Goal: Transaction & Acquisition: Book appointment/travel/reservation

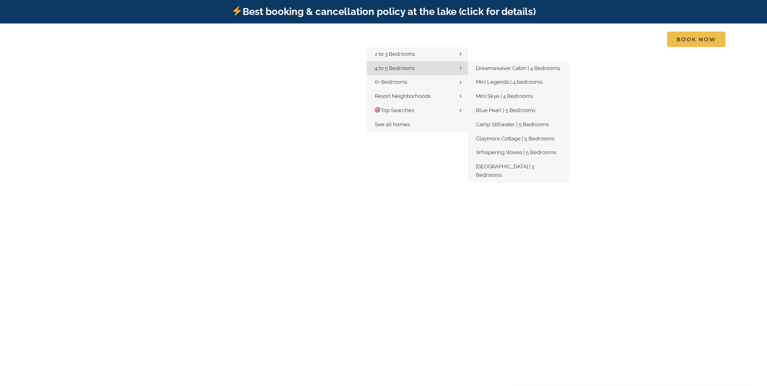
click at [399, 68] on span "4 to 5 Bedrooms" at bounding box center [395, 68] width 40 height 6
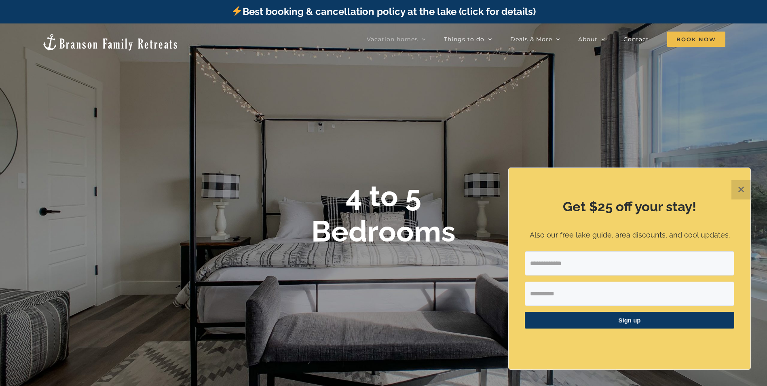
click at [741, 189] on button "✕" at bounding box center [741, 189] width 19 height 19
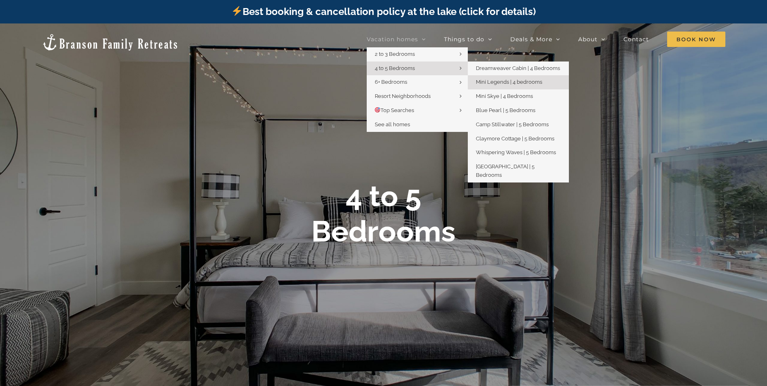
click at [497, 83] on span "Mini Legends | 4 bedrooms" at bounding box center [509, 82] width 66 height 6
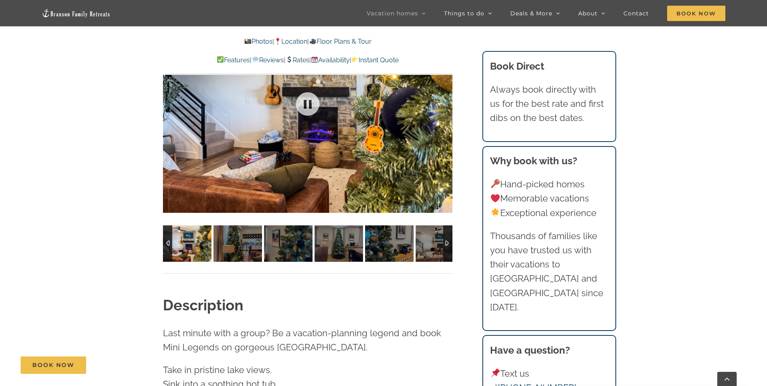
scroll to position [647, 0]
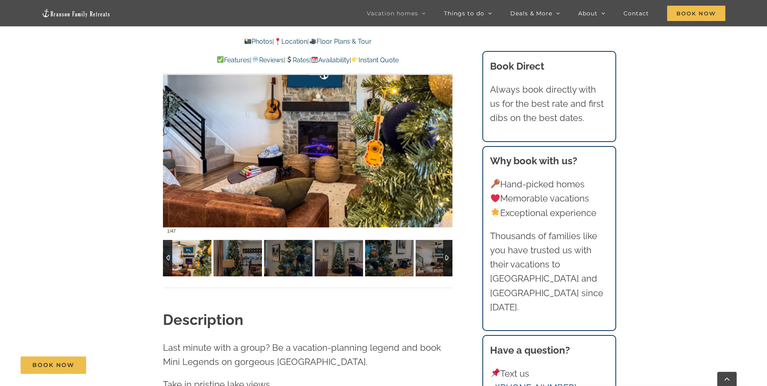
click at [447, 260] on div at bounding box center [447, 258] width 9 height 36
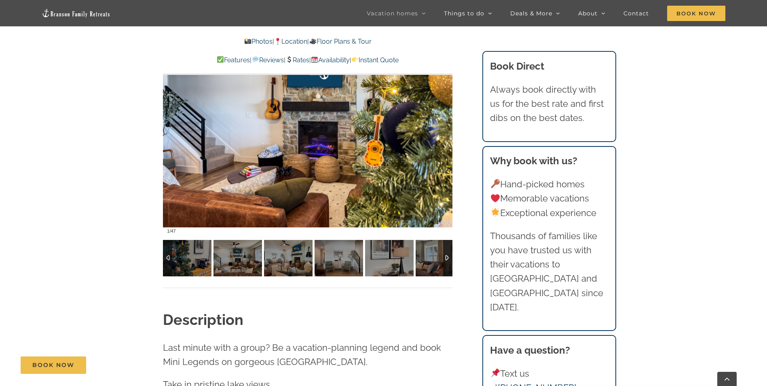
click at [447, 260] on div at bounding box center [447, 258] width 9 height 36
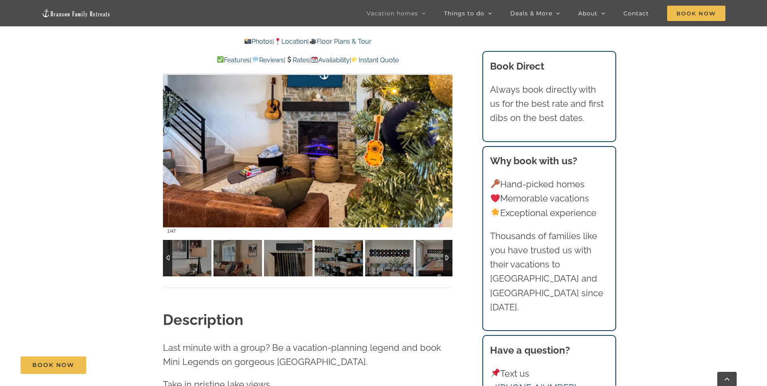
click at [447, 260] on div at bounding box center [447, 258] width 9 height 36
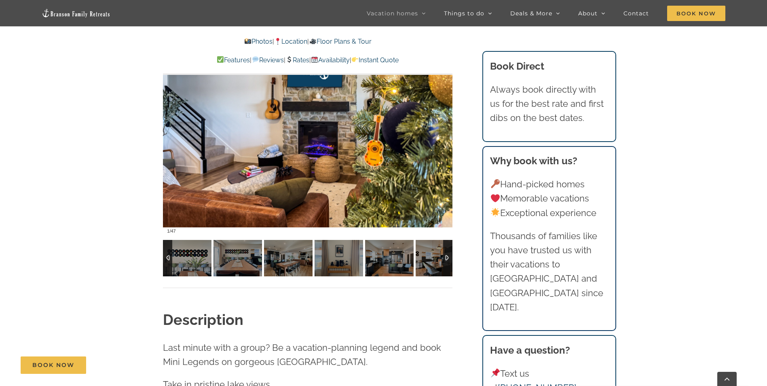
click at [447, 260] on div at bounding box center [447, 258] width 9 height 36
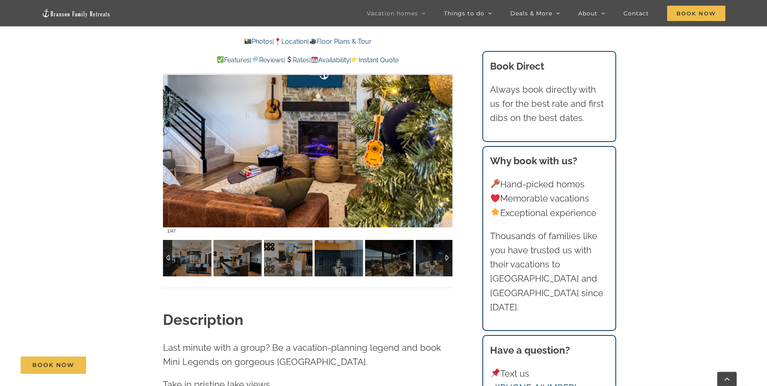
click at [447, 260] on div at bounding box center [447, 258] width 9 height 36
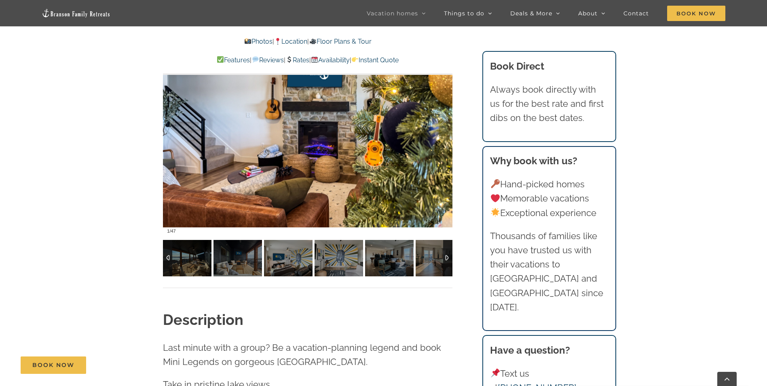
click at [447, 260] on div at bounding box center [447, 258] width 9 height 36
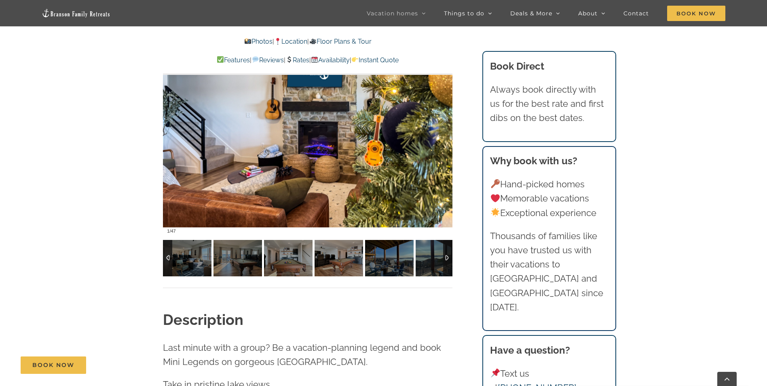
click at [447, 260] on div at bounding box center [447, 258] width 9 height 36
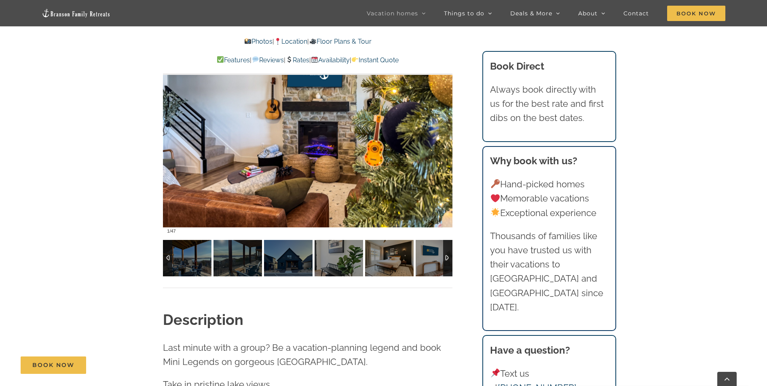
click at [447, 260] on div at bounding box center [447, 258] width 9 height 36
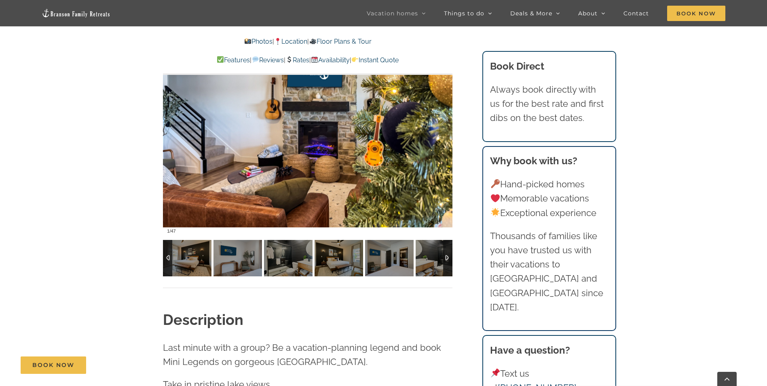
click at [447, 260] on div at bounding box center [447, 258] width 9 height 36
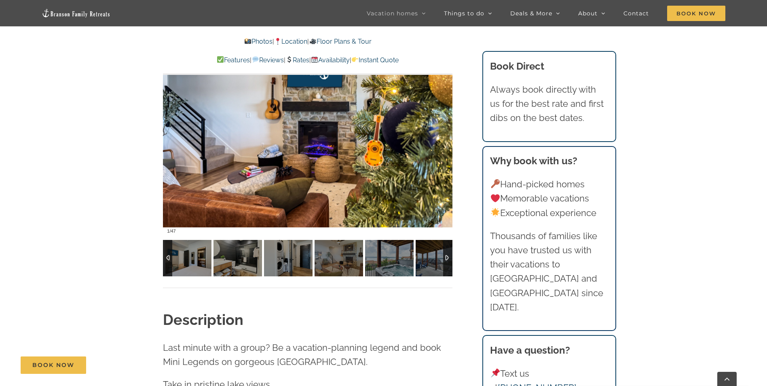
click at [447, 260] on div at bounding box center [447, 258] width 9 height 36
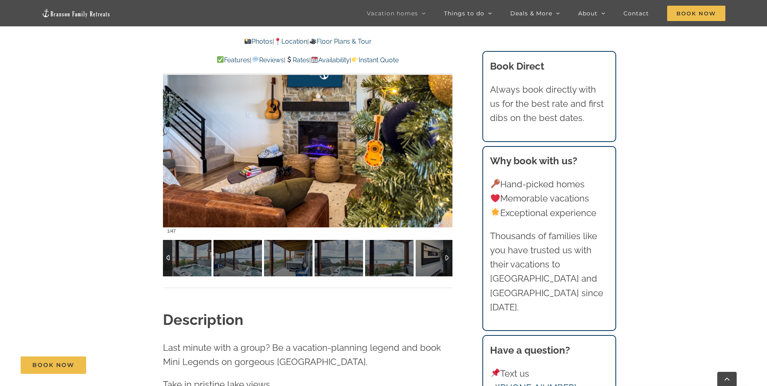
click at [447, 260] on div at bounding box center [447, 258] width 9 height 36
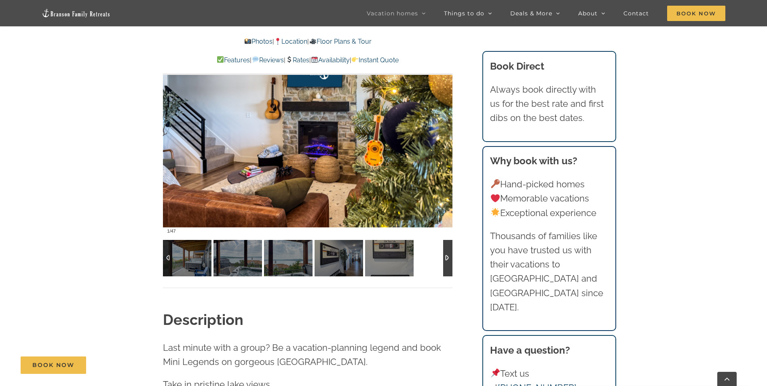
click at [447, 260] on div at bounding box center [447, 258] width 9 height 36
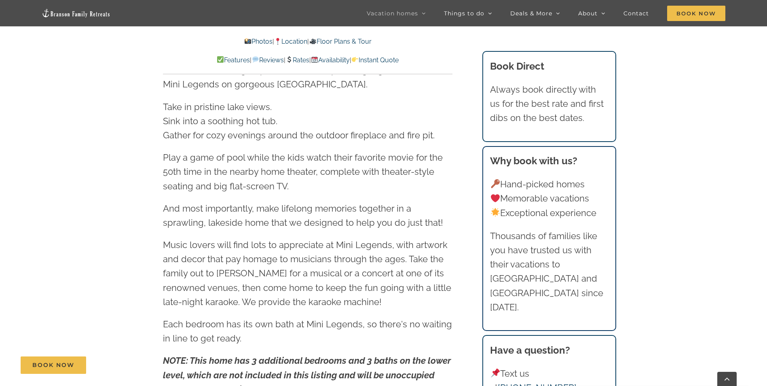
scroll to position [930, 0]
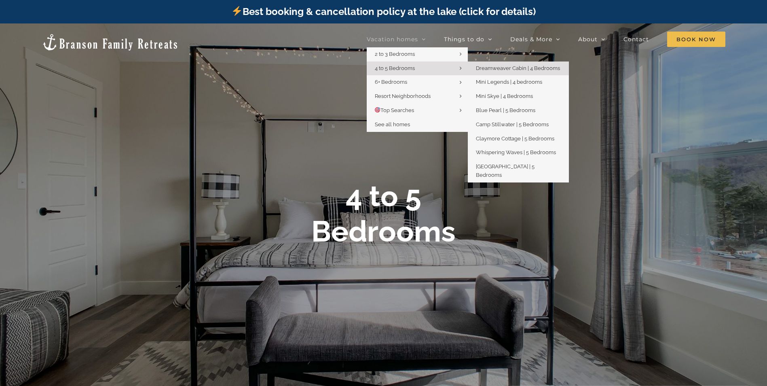
click at [497, 67] on span "Dreamweaver Cabin | 4 Bedrooms" at bounding box center [518, 68] width 84 height 6
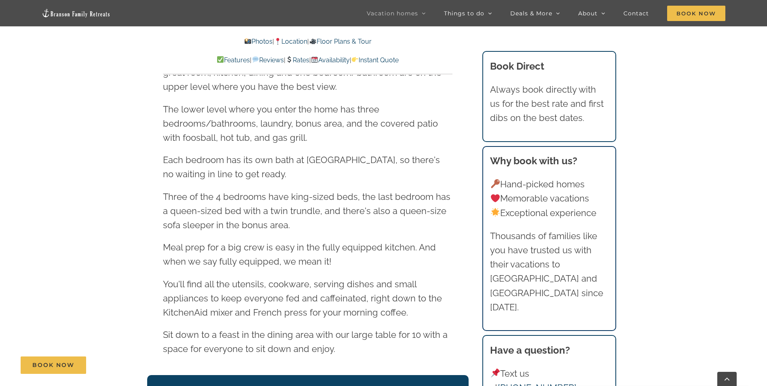
scroll to position [930, 0]
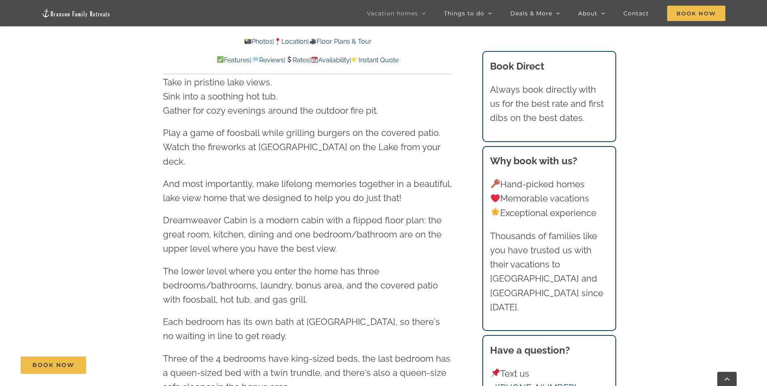
click at [304, 61] on link "Rates" at bounding box center [298, 60] width 24 height 8
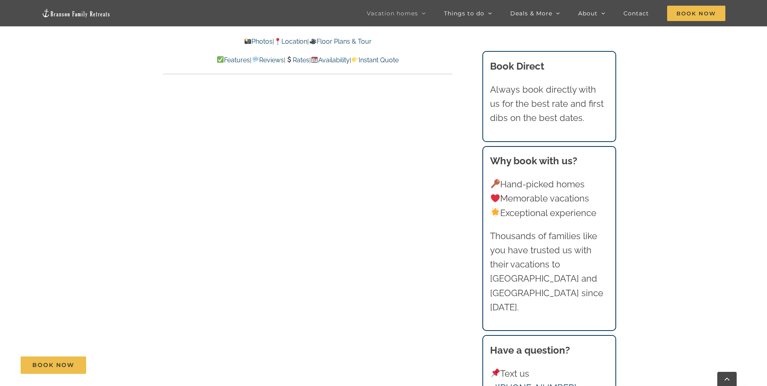
scroll to position [4085, 0]
click at [302, 59] on link "Rates" at bounding box center [298, 60] width 24 height 8
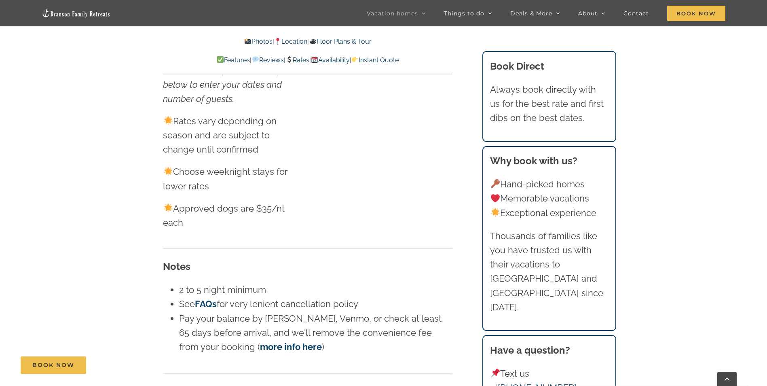
click at [399, 57] on link "Instant Quote" at bounding box center [374, 60] width 47 height 8
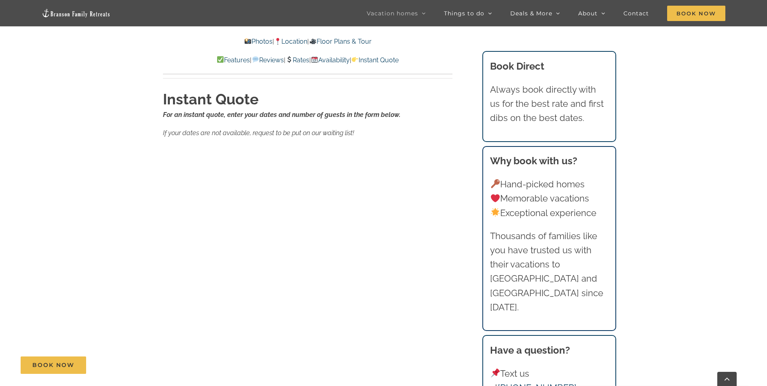
scroll to position [5170, 0]
